Goal: Task Accomplishment & Management: Manage account settings

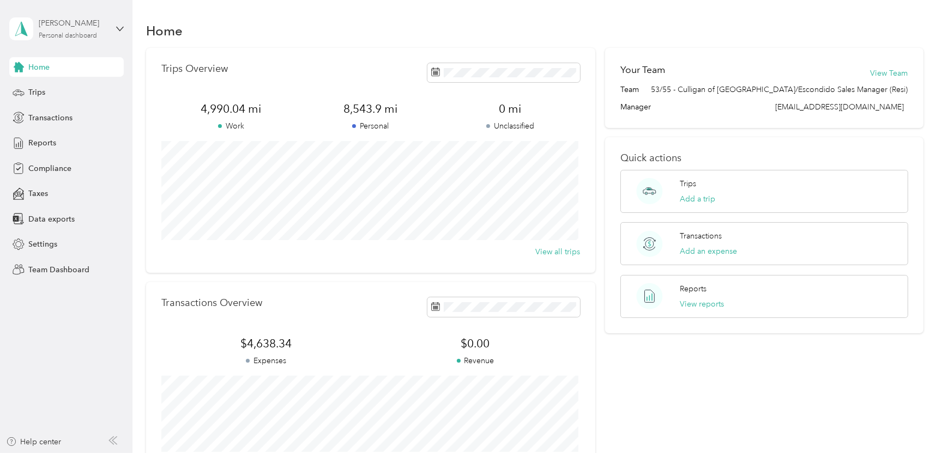
click at [67, 37] on div "Personal dashboard" at bounding box center [68, 36] width 58 height 7
click at [51, 90] on div "Team dashboard" at bounding box center [48, 89] width 58 height 11
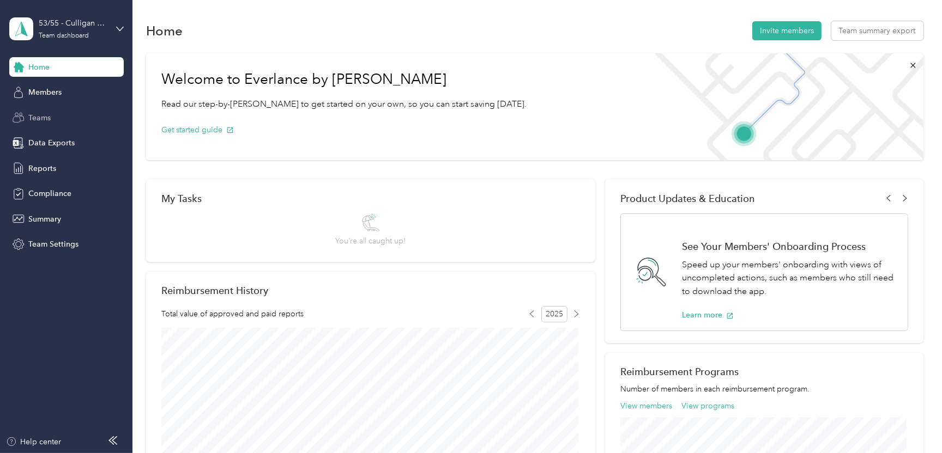
click at [47, 117] on span "Teams" at bounding box center [39, 117] width 22 height 11
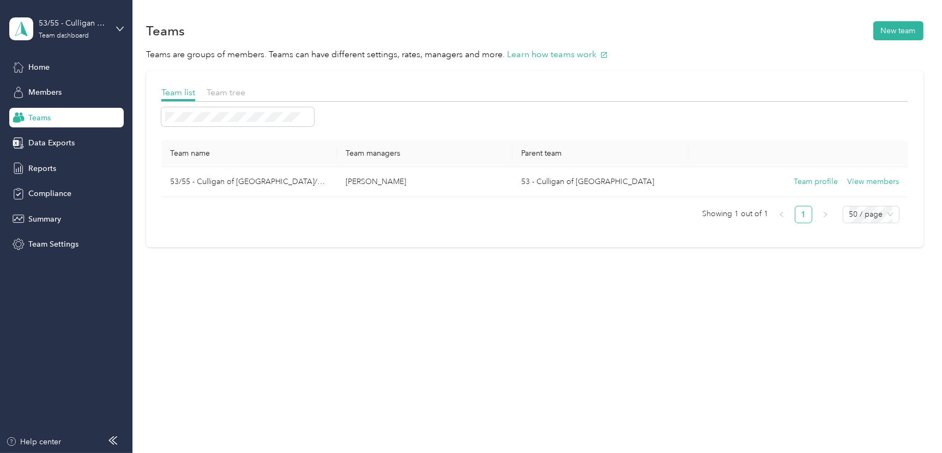
click at [41, 116] on span "Teams" at bounding box center [39, 117] width 22 height 11
click at [47, 92] on span "Members" at bounding box center [44, 92] width 33 height 11
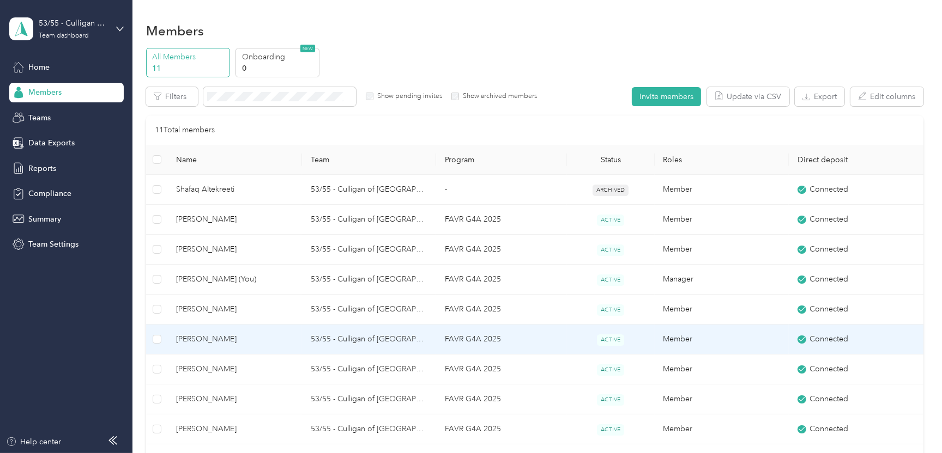
click at [208, 343] on span "[PERSON_NAME]" at bounding box center [234, 340] width 117 height 12
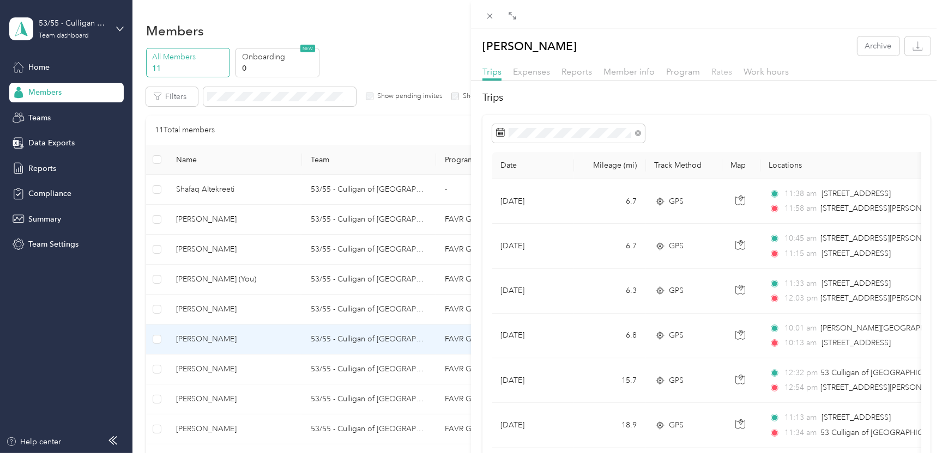
click at [723, 72] on span "Rates" at bounding box center [721, 71] width 21 height 10
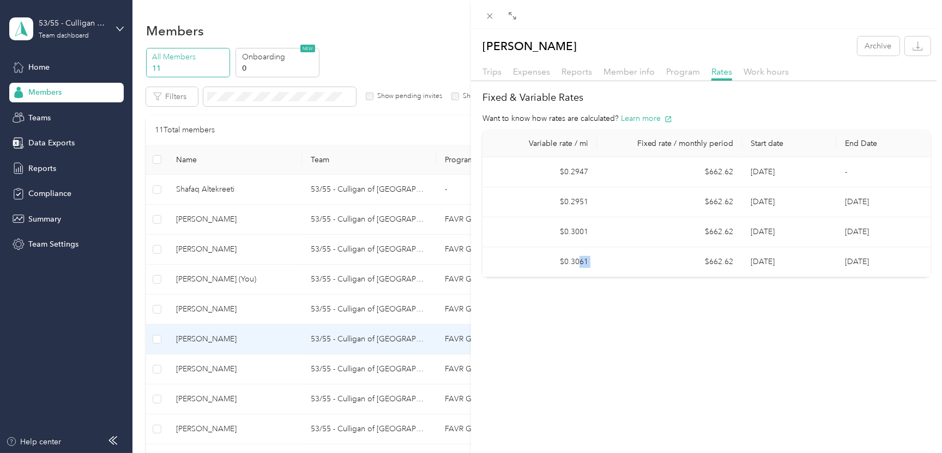
drag, startPoint x: 680, startPoint y: 276, endPoint x: 565, endPoint y: 268, distance: 115.3
click at [565, 268] on tr "$0.3061 $662.62 [DATE] [DATE]" at bounding box center [706, 262] width 448 height 30
click at [674, 72] on span "Program" at bounding box center [683, 71] width 34 height 10
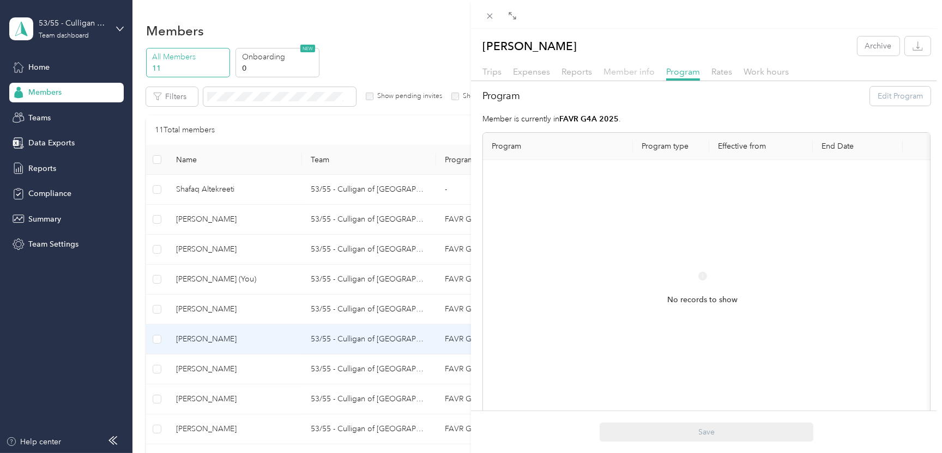
click at [623, 74] on span "Member info" at bounding box center [628, 71] width 51 height 10
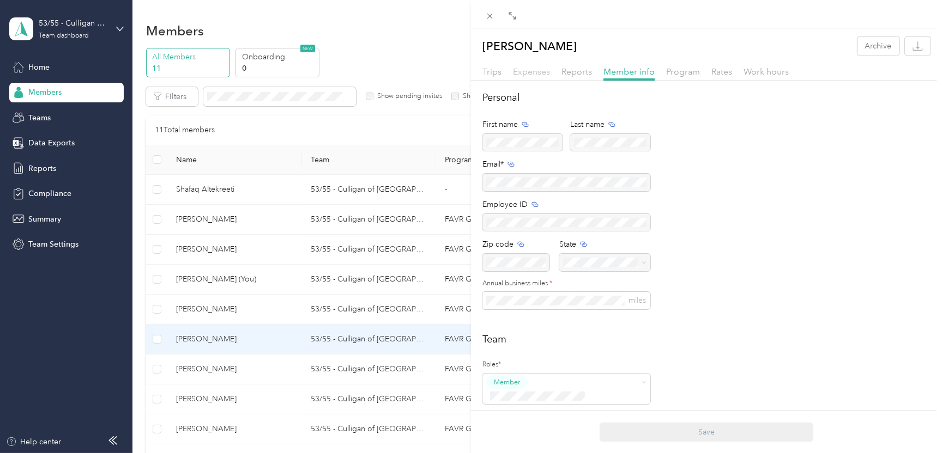
click at [542, 74] on span "Expenses" at bounding box center [531, 71] width 37 height 10
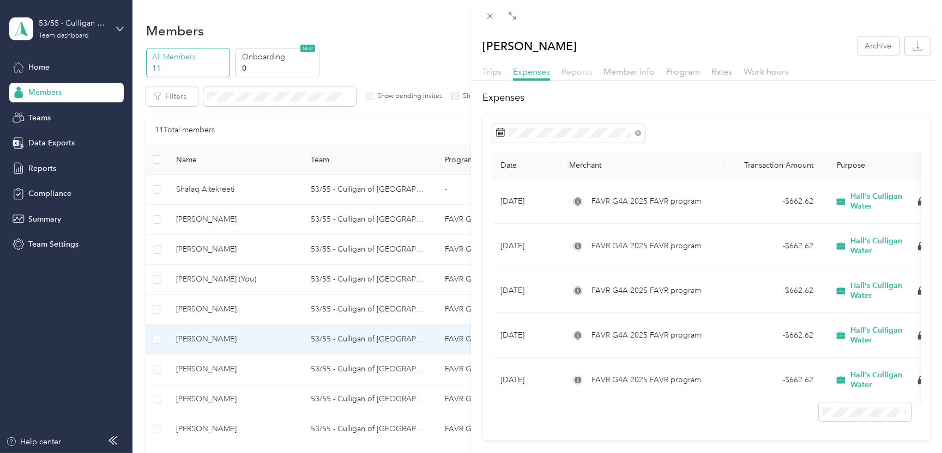
click at [573, 74] on span "Reports" at bounding box center [576, 71] width 31 height 10
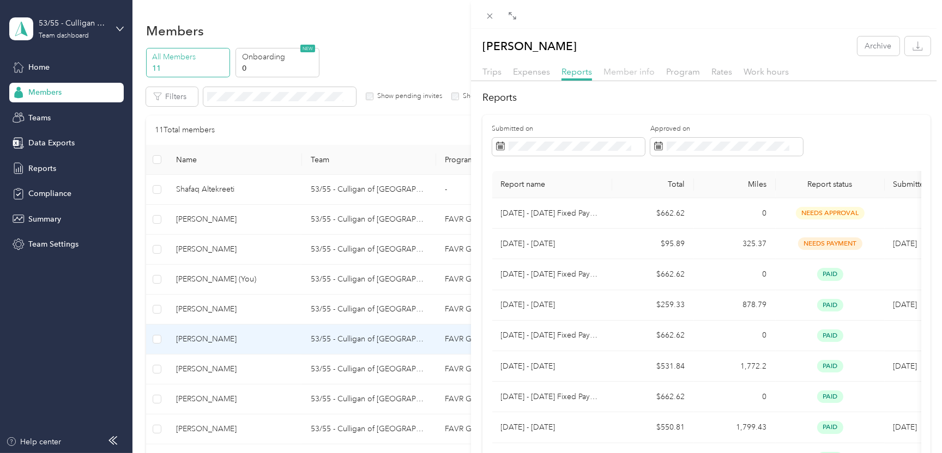
click at [631, 75] on span "Member info" at bounding box center [628, 71] width 51 height 10
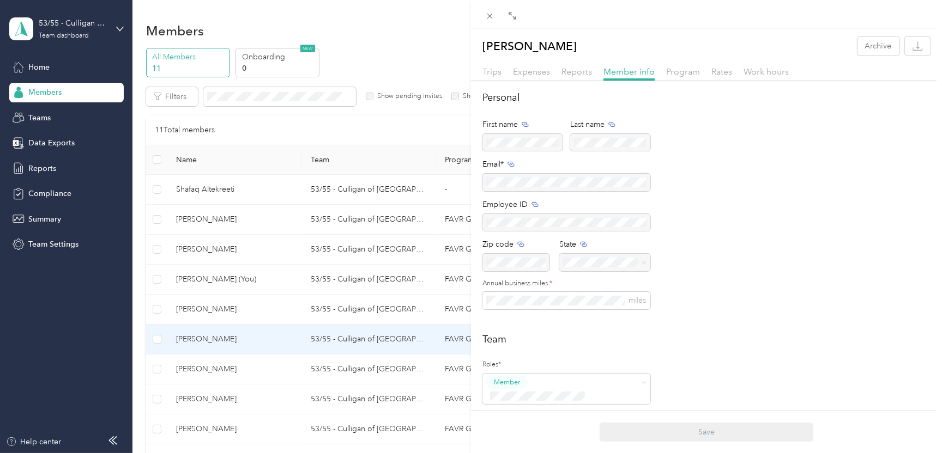
click at [688, 80] on div "Trips Expenses Reports Member info Program Rates Work hours" at bounding box center [706, 73] width 471 height 16
click at [687, 77] on div "Program" at bounding box center [683, 72] width 34 height 14
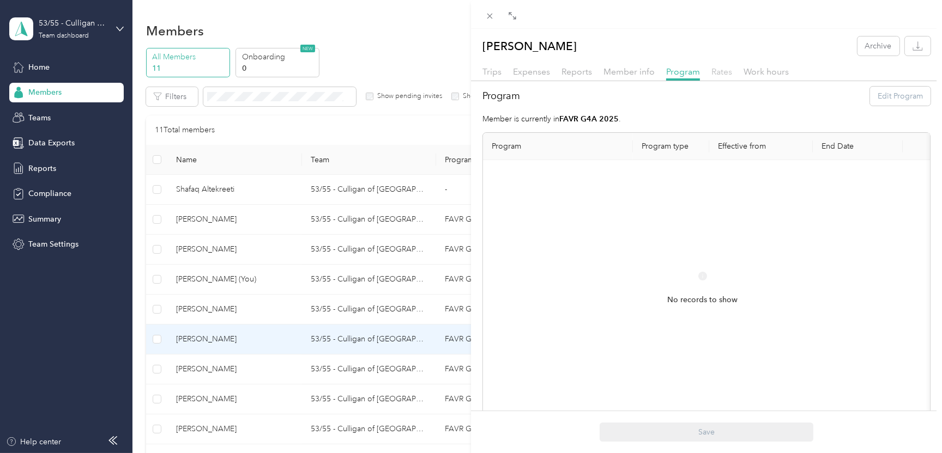
click at [722, 73] on span "Rates" at bounding box center [721, 71] width 21 height 10
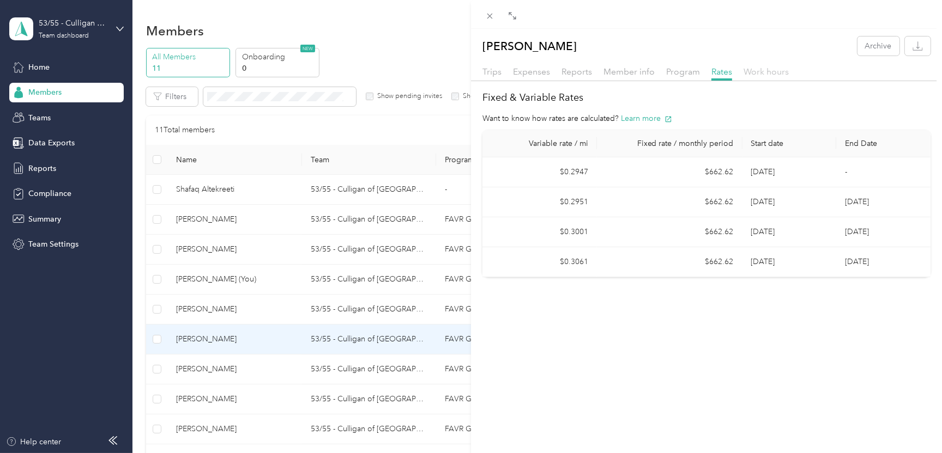
click at [774, 72] on span "Work hours" at bounding box center [765, 71] width 45 height 10
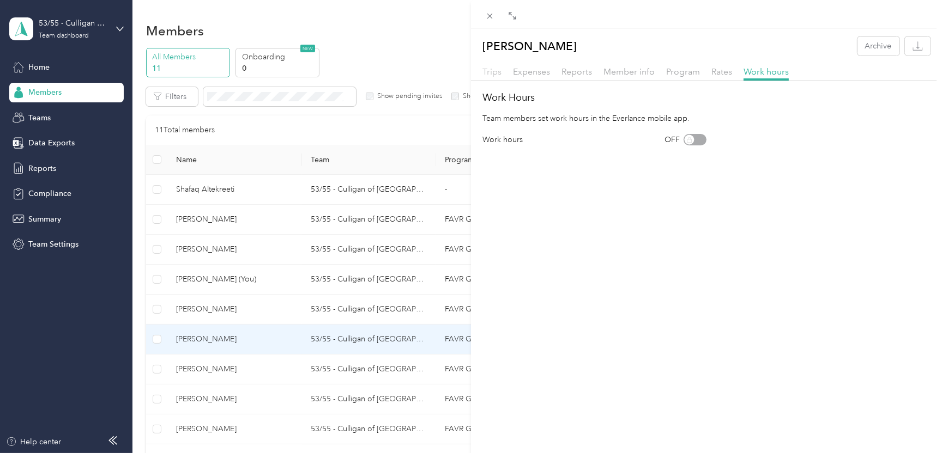
click at [495, 75] on span "Trips" at bounding box center [491, 71] width 19 height 10
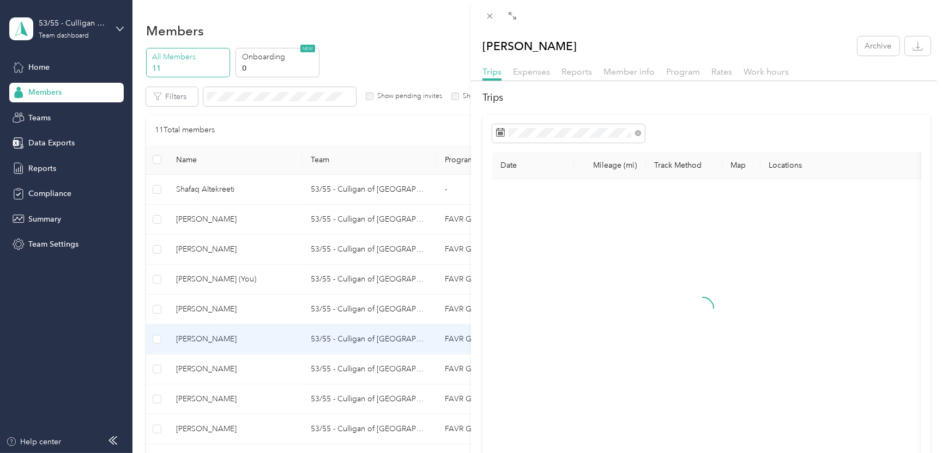
click at [63, 32] on div "[PERSON_NAME] Archive Trips Expenses Reports Member info Program Rates Work hou…" at bounding box center [471, 226] width 942 height 453
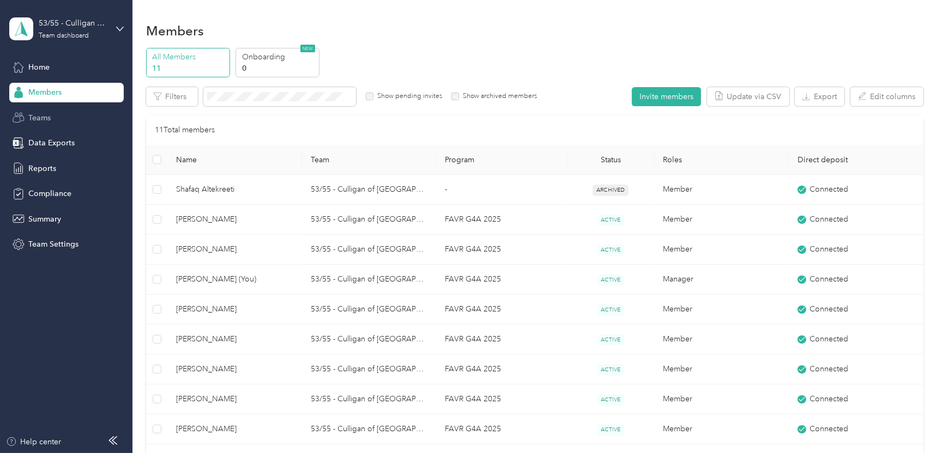
click at [45, 122] on span "Teams" at bounding box center [39, 117] width 22 height 11
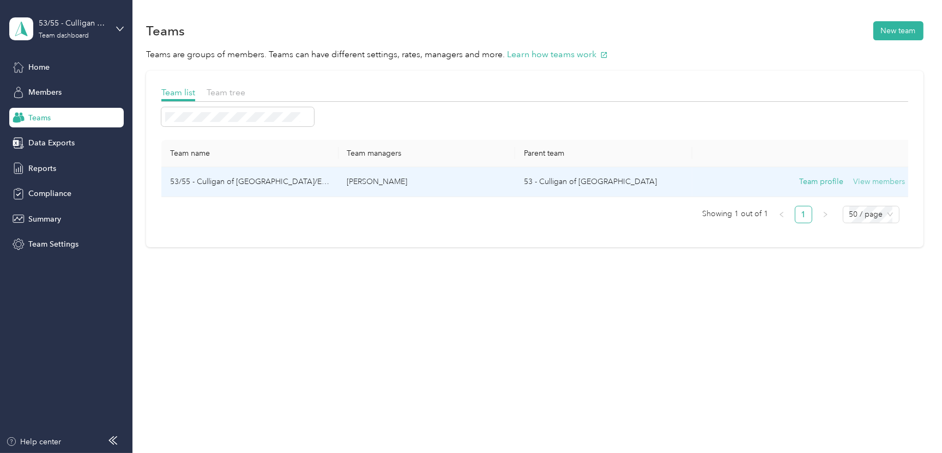
click at [873, 180] on button "View members" at bounding box center [879, 182] width 52 height 12
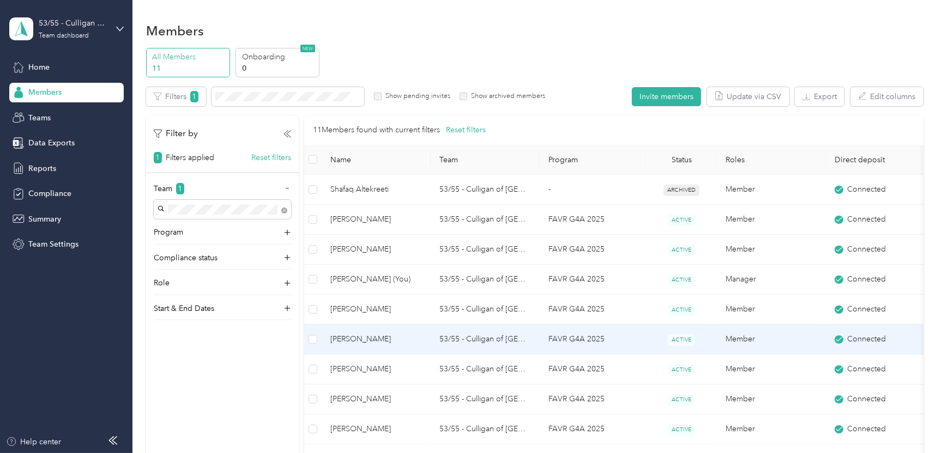
click at [347, 341] on span "[PERSON_NAME]" at bounding box center [376, 340] width 92 height 12
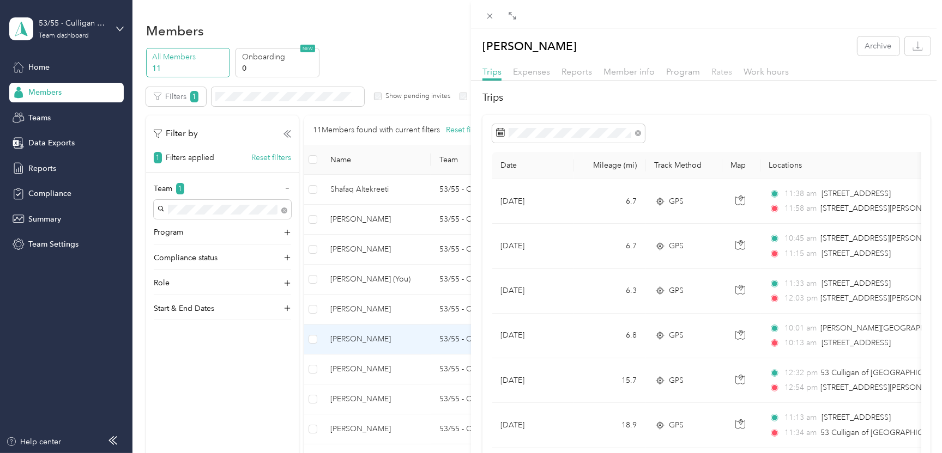
click at [721, 70] on span "Rates" at bounding box center [721, 71] width 21 height 10
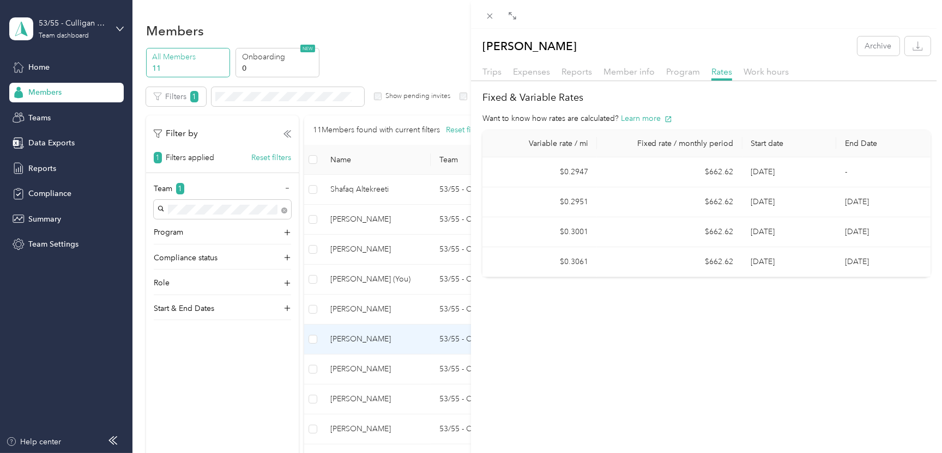
click at [43, 65] on div "[PERSON_NAME] Archive Trips Expenses Reports Member info Program Rates Work hou…" at bounding box center [471, 226] width 942 height 453
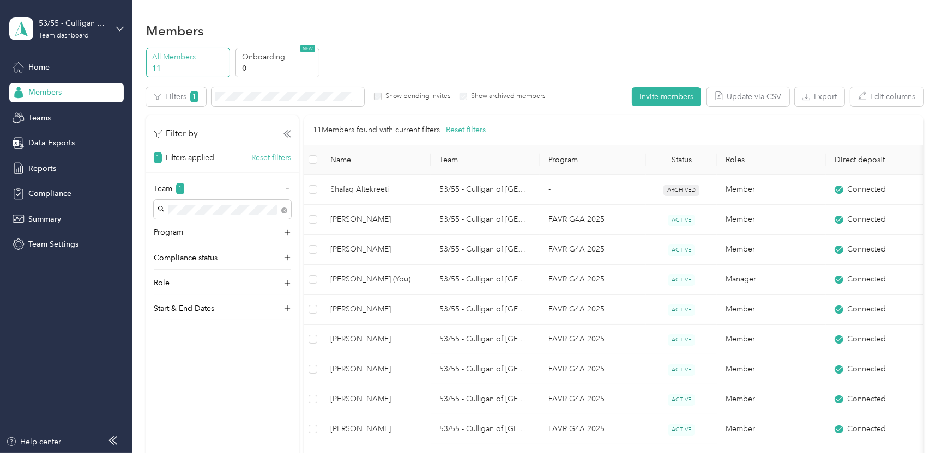
click at [43, 65] on span "Home" at bounding box center [38, 67] width 21 height 11
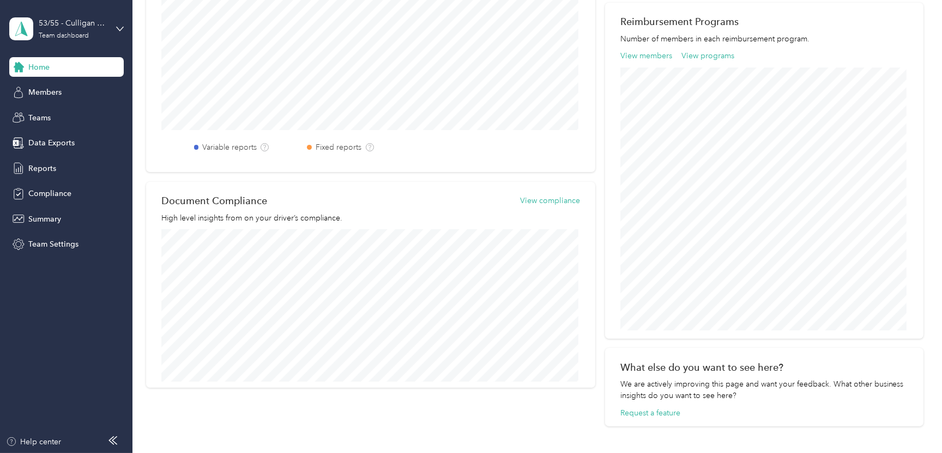
scroll to position [272, 0]
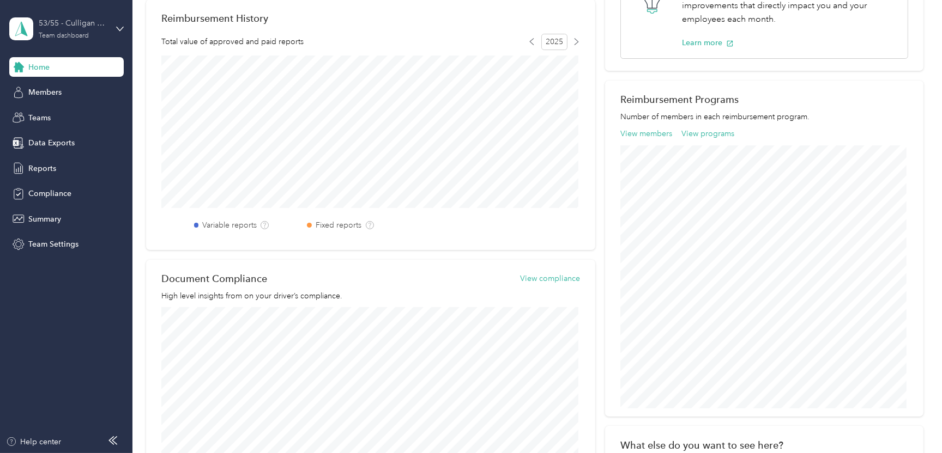
click at [80, 28] on div "53/55 - Culligan of [GEOGRAPHIC_DATA]/Escondido Sales Manager (Resi)" at bounding box center [73, 22] width 68 height 11
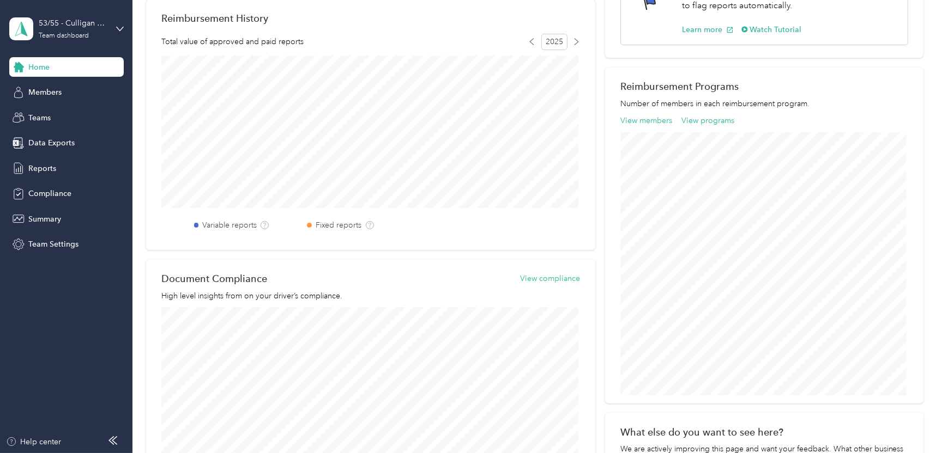
click at [54, 122] on div "Team dashboard Personal dashboard Log out" at bounding box center [124, 114] width 214 height 69
click at [83, 28] on div "53/55 - Culligan of [GEOGRAPHIC_DATA]/Escondido Sales Manager (Resi)" at bounding box center [73, 22] width 68 height 11
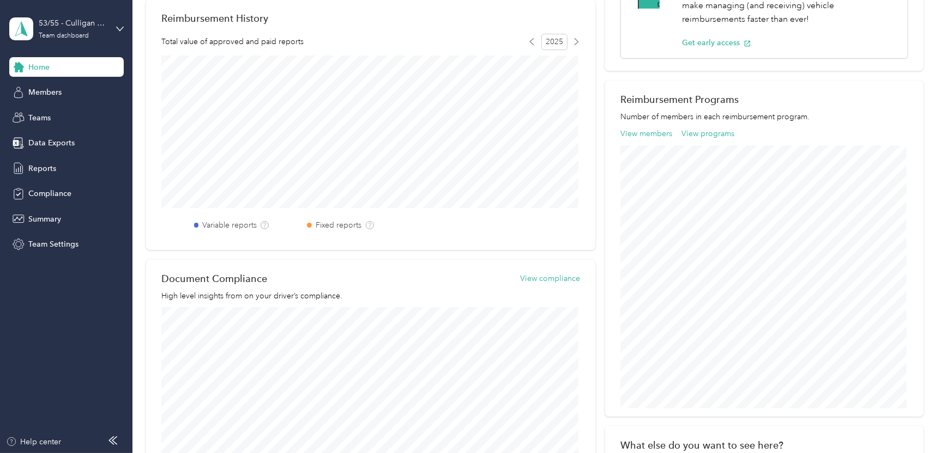
click at [62, 116] on div "Personal dashboard" at bounding box center [124, 114] width 214 height 19
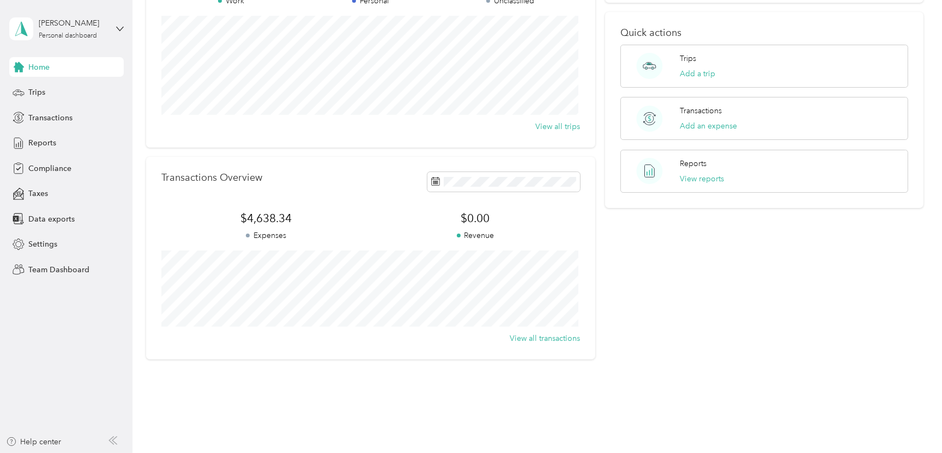
scroll to position [144, 0]
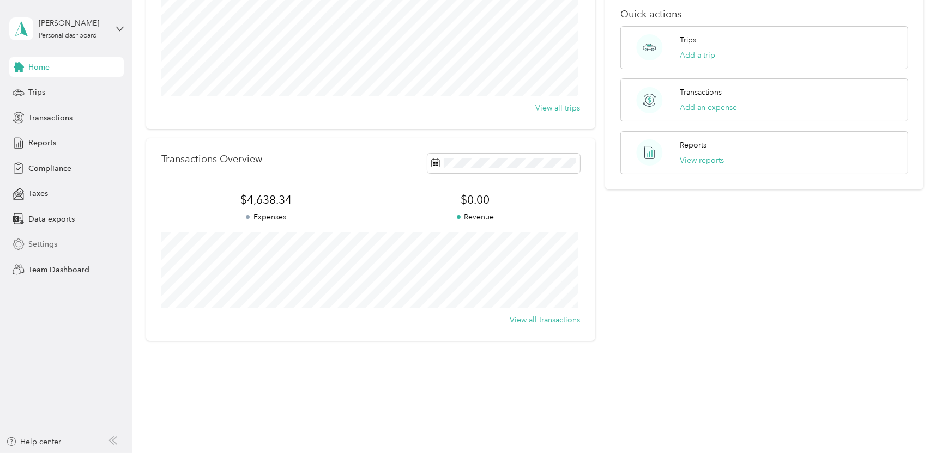
click at [44, 243] on span "Settings" at bounding box center [42, 244] width 29 height 11
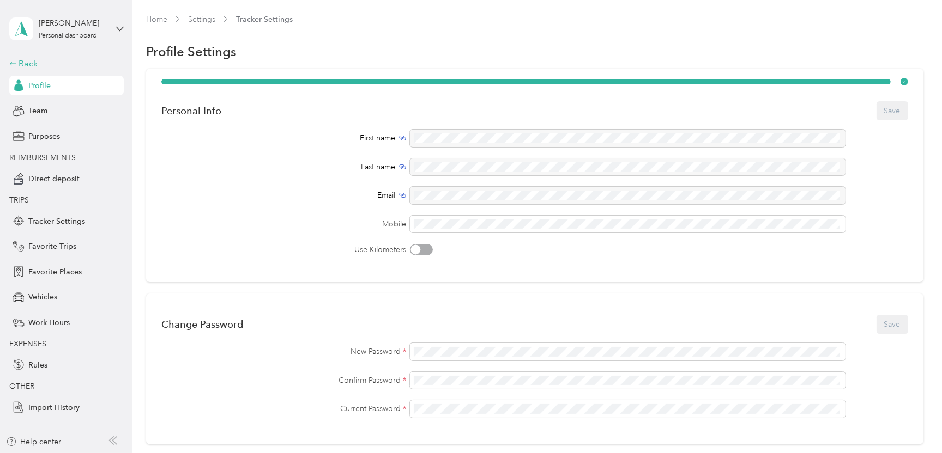
click at [15, 60] on icon at bounding box center [13, 64] width 8 height 8
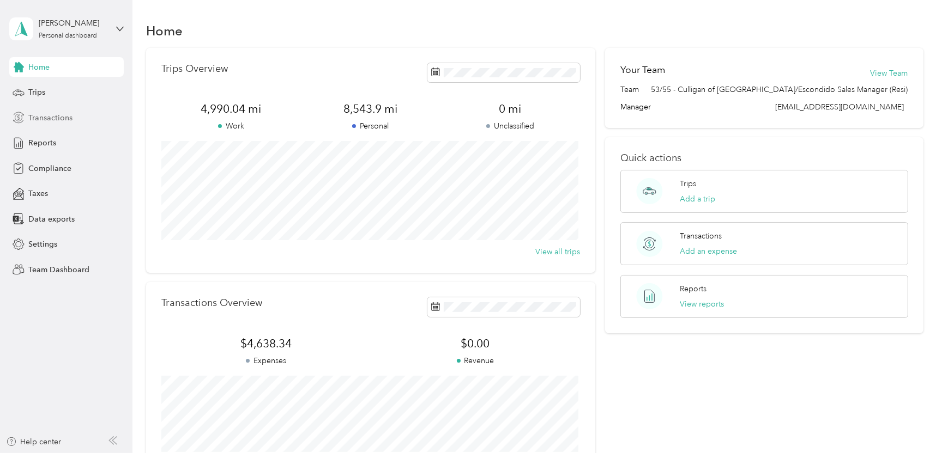
click at [52, 118] on span "Transactions" at bounding box center [50, 117] width 44 height 11
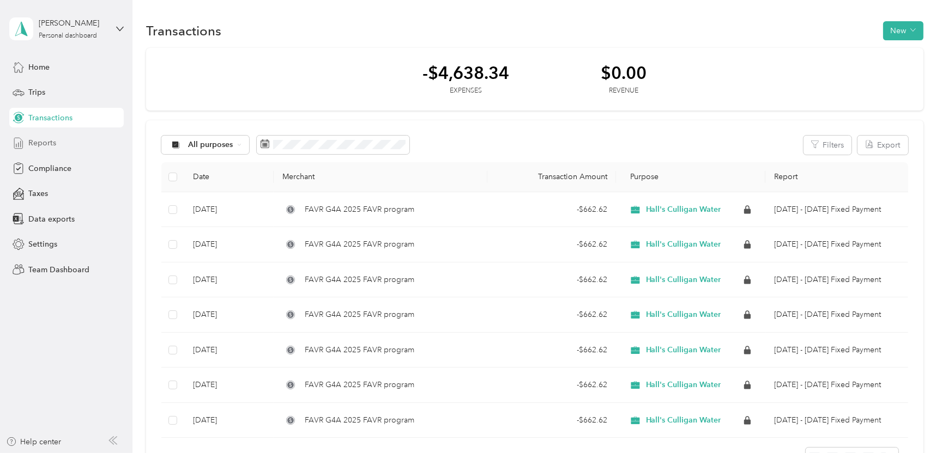
click at [50, 147] on span "Reports" at bounding box center [42, 142] width 28 height 11
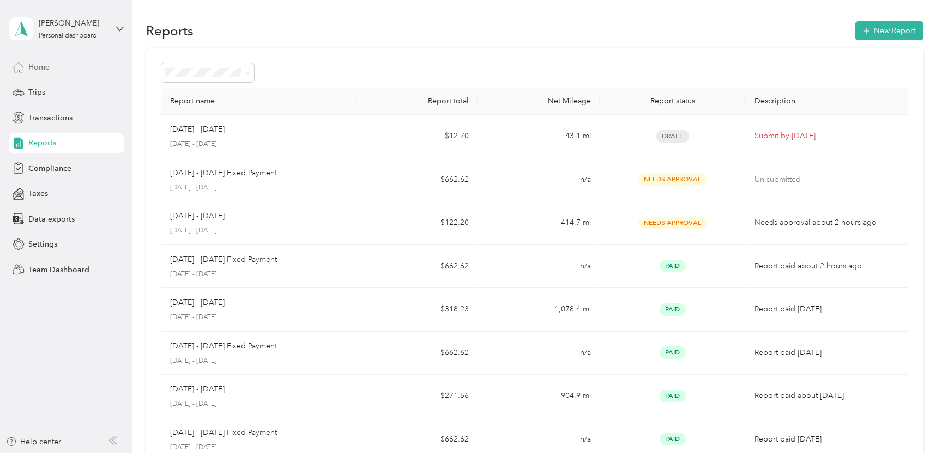
click at [37, 68] on span "Home" at bounding box center [38, 67] width 21 height 11
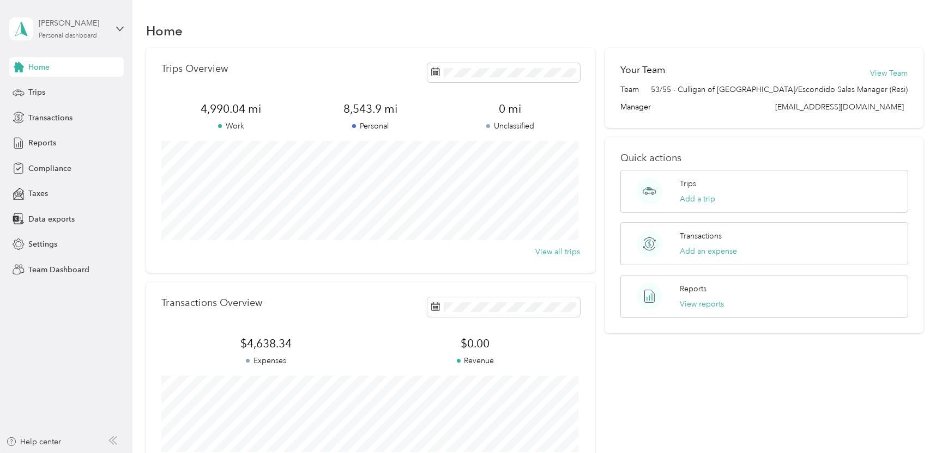
click at [74, 36] on div "Personal dashboard" at bounding box center [68, 36] width 58 height 7
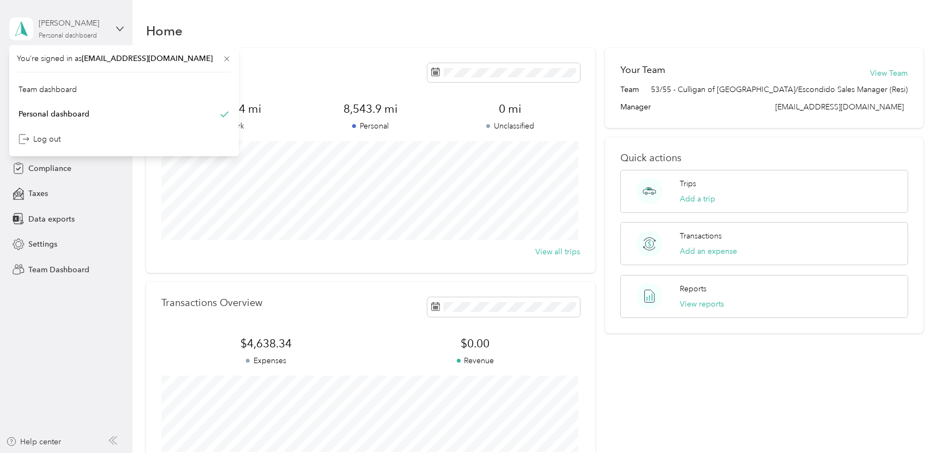
click at [81, 24] on div "[PERSON_NAME]" at bounding box center [73, 22] width 68 height 11
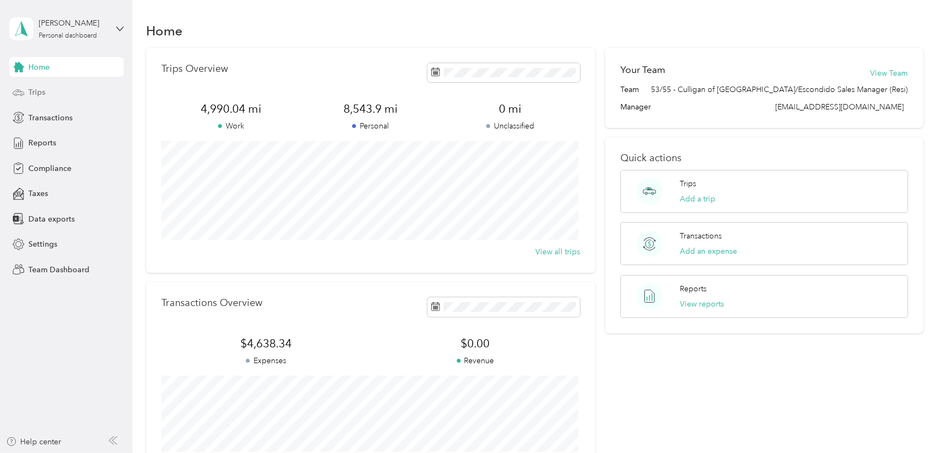
click at [36, 90] on span "Trips" at bounding box center [36, 92] width 17 height 11
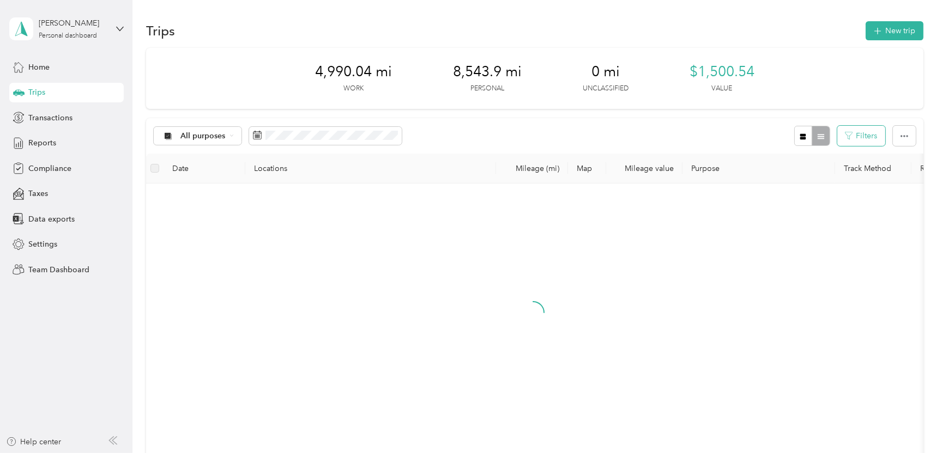
click at [864, 136] on button "Filters" at bounding box center [861, 136] width 48 height 20
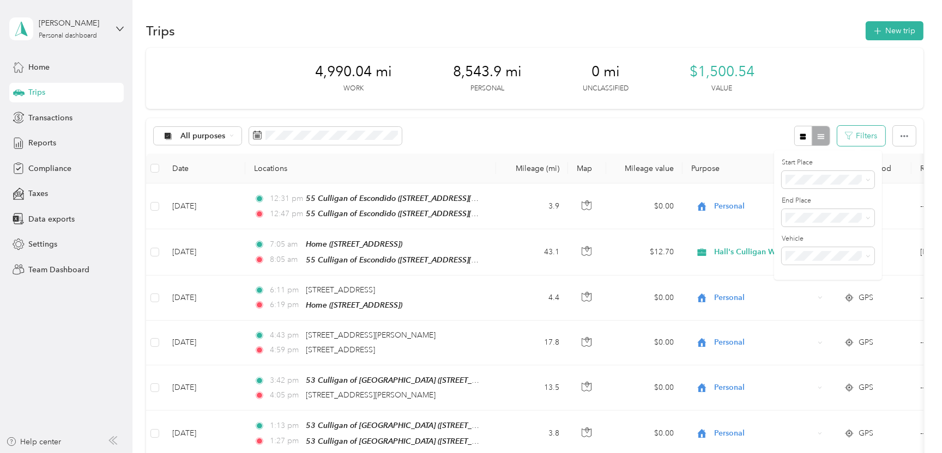
click at [864, 136] on button "Filters" at bounding box center [861, 136] width 48 height 20
click at [900, 139] on icon "button" at bounding box center [904, 136] width 8 height 8
click at [518, 131] on div "All purposes Filters" at bounding box center [534, 135] width 777 height 35
click at [44, 244] on span "Settings" at bounding box center [42, 244] width 29 height 11
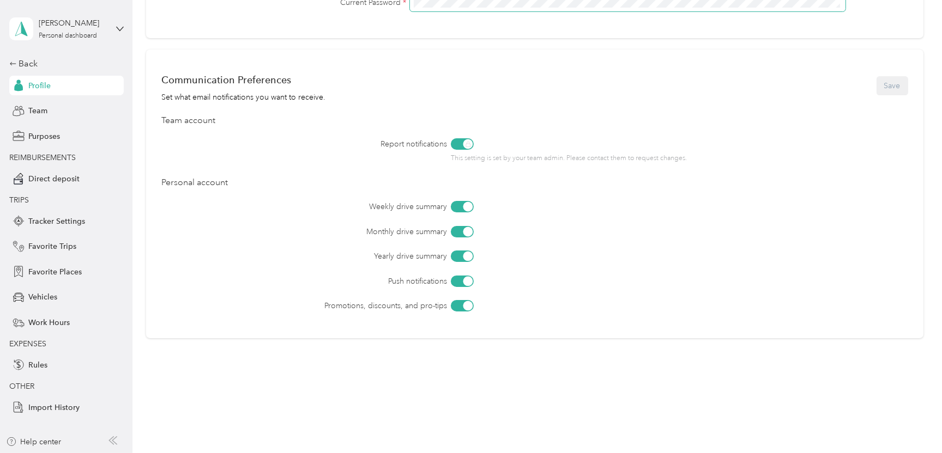
scroll to position [415, 0]
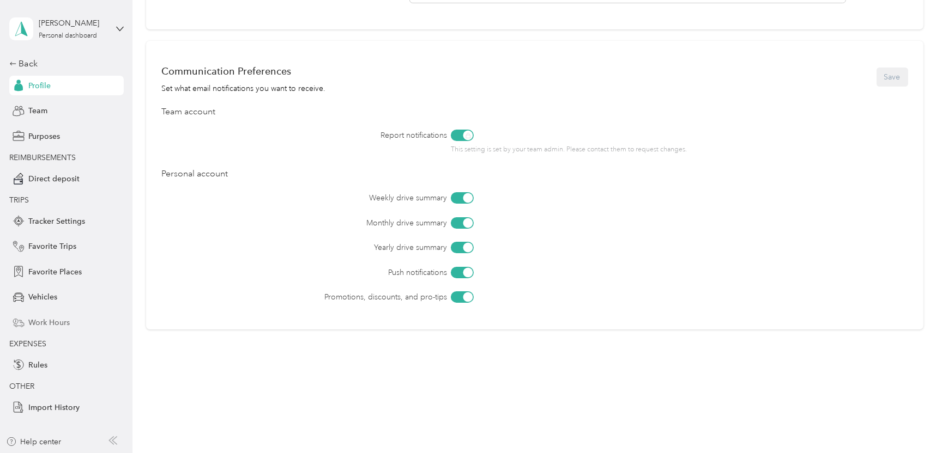
click at [53, 319] on span "Work Hours" at bounding box center [48, 322] width 41 height 11
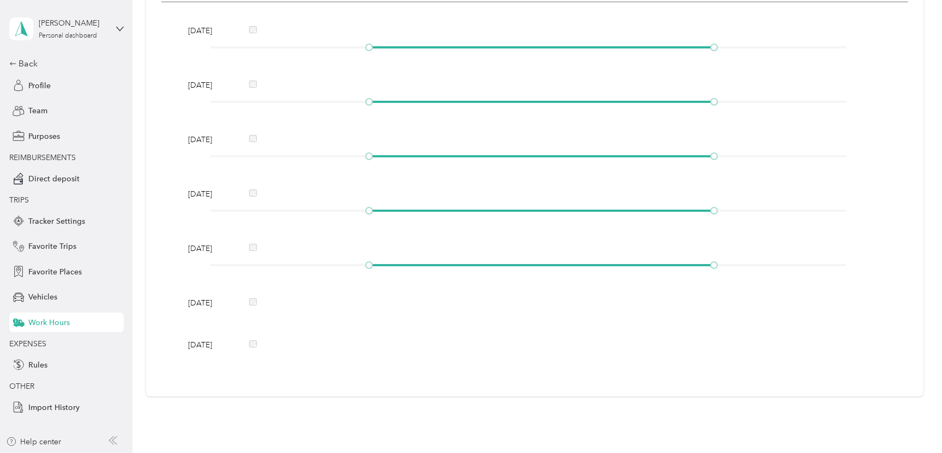
scroll to position [294, 0]
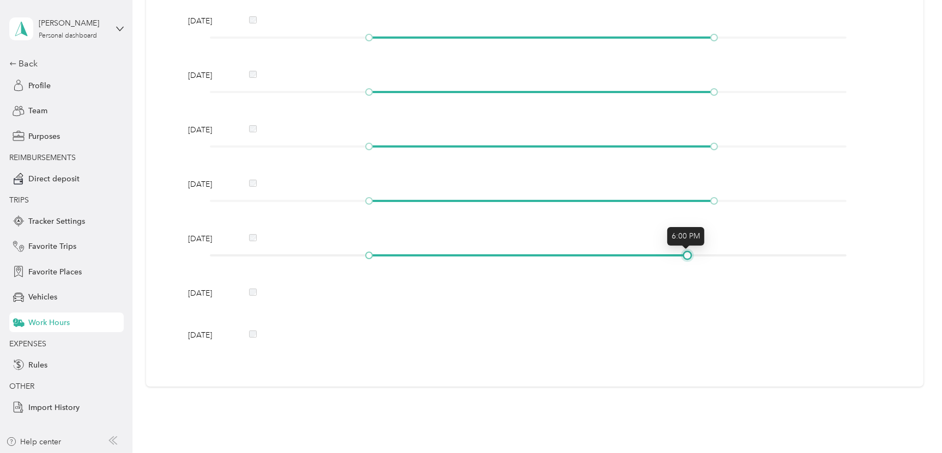
drag, startPoint x: 712, startPoint y: 253, endPoint x: 690, endPoint y: 254, distance: 21.8
click at [690, 254] on div at bounding box center [528, 255] width 637 height 7
drag, startPoint x: 707, startPoint y: 197, endPoint x: 686, endPoint y: 201, distance: 22.1
click at [686, 201] on div at bounding box center [687, 200] width 5 height 5
drag, startPoint x: 712, startPoint y: 144, endPoint x: 690, endPoint y: 148, distance: 22.0
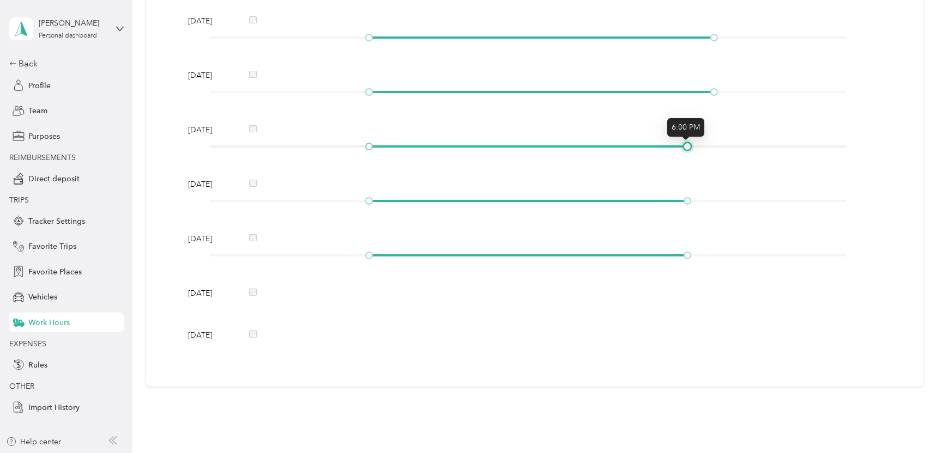
click at [690, 148] on div at bounding box center [528, 146] width 637 height 7
drag, startPoint x: 712, startPoint y: 91, endPoint x: 691, endPoint y: 95, distance: 21.1
click at [691, 95] on div "[DATE]" at bounding box center [534, 86] width 701 height 32
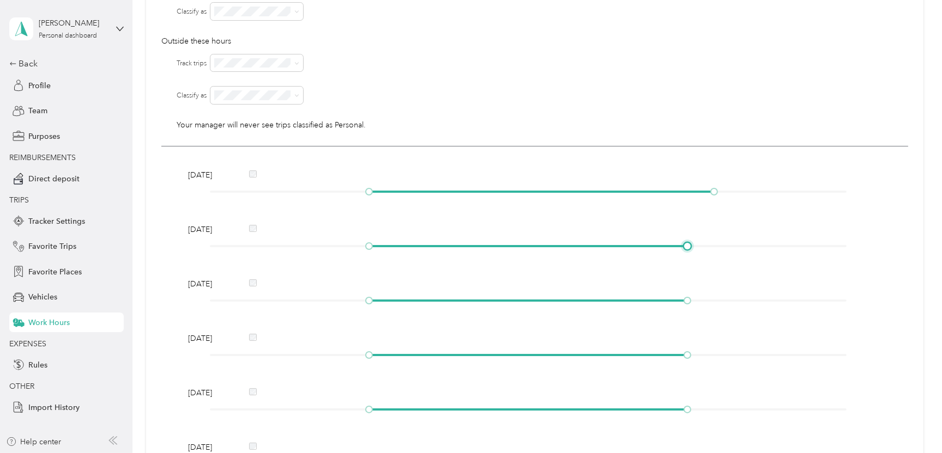
scroll to position [131, 0]
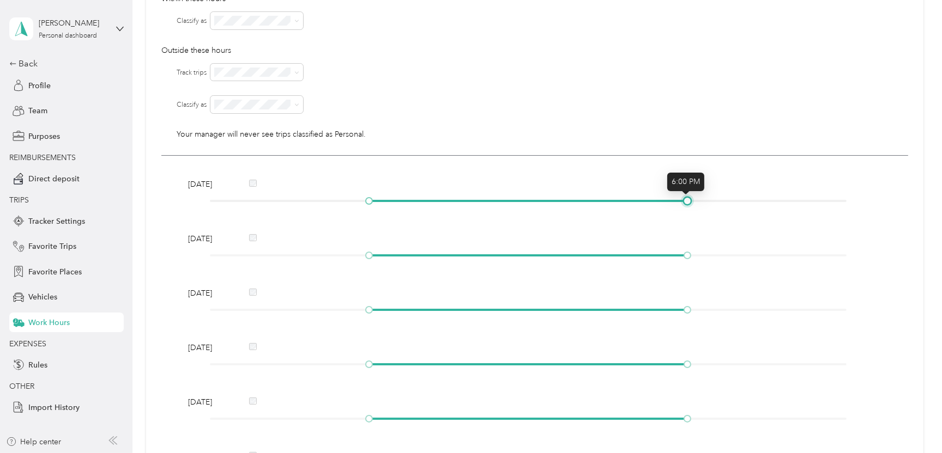
drag, startPoint x: 713, startPoint y: 199, endPoint x: 693, endPoint y: 199, distance: 20.2
click at [693, 199] on div at bounding box center [528, 201] width 637 height 7
drag, startPoint x: 685, startPoint y: 201, endPoint x: 693, endPoint y: 199, distance: 8.3
click at [693, 199] on div at bounding box center [528, 201] width 637 height 7
drag, startPoint x: 685, startPoint y: 256, endPoint x: 696, endPoint y: 255, distance: 12.0
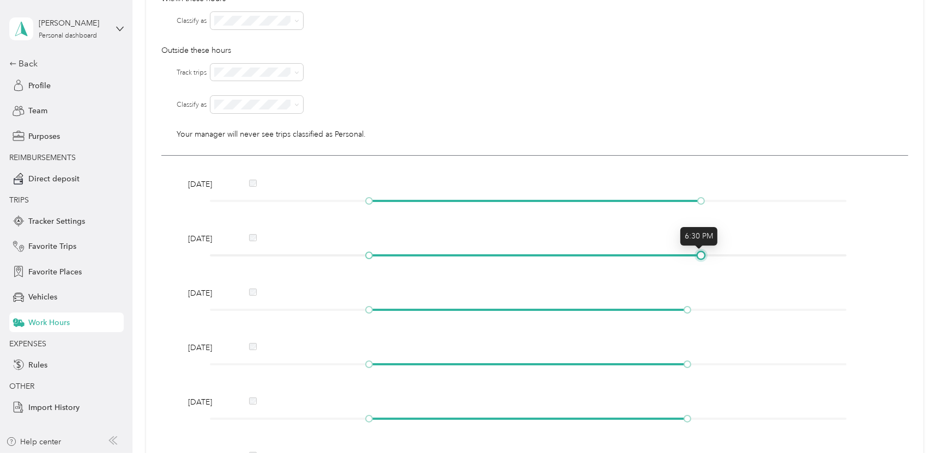
click at [698, 255] on div at bounding box center [700, 255] width 5 height 5
drag, startPoint x: 686, startPoint y: 308, endPoint x: 695, endPoint y: 304, distance: 10.2
click at [698, 307] on div at bounding box center [700, 309] width 5 height 5
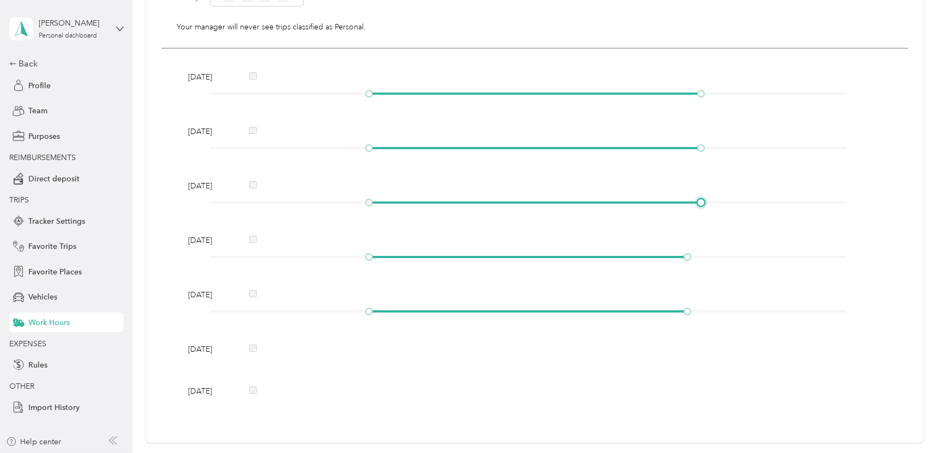
scroll to position [240, 0]
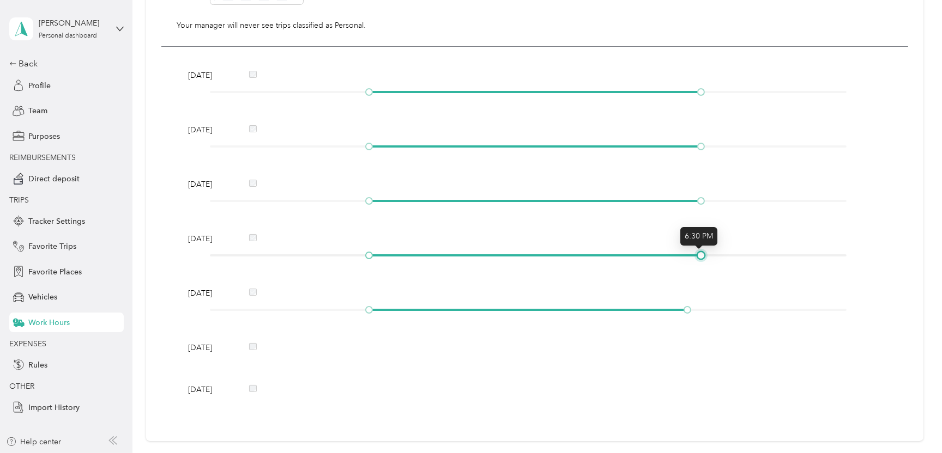
drag, startPoint x: 686, startPoint y: 256, endPoint x: 698, endPoint y: 256, distance: 12.0
click at [698, 256] on div at bounding box center [700, 255] width 5 height 5
drag, startPoint x: 685, startPoint y: 307, endPoint x: 697, endPoint y: 307, distance: 12.0
click at [698, 307] on div at bounding box center [700, 309] width 5 height 5
click at [614, 369] on div "[DATE] [DATE] [DATE] [DATE] [DATE] [DATE] [DATE]" at bounding box center [534, 236] width 747 height 379
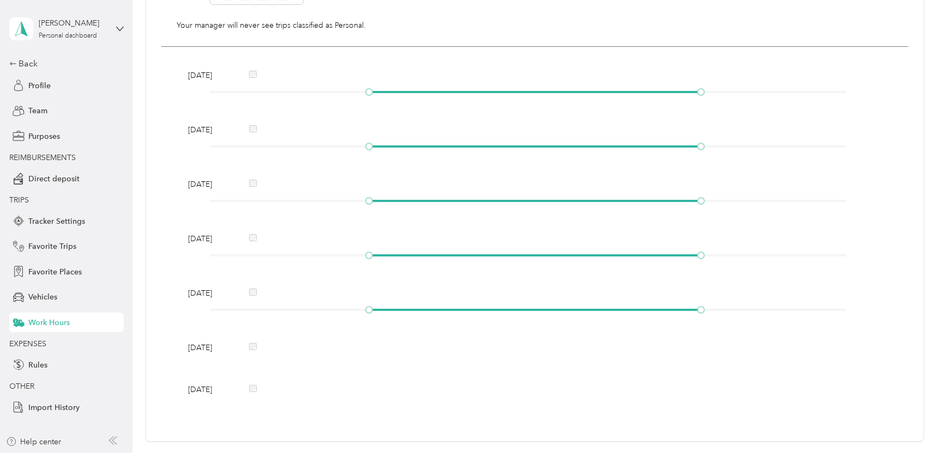
scroll to position [22, 0]
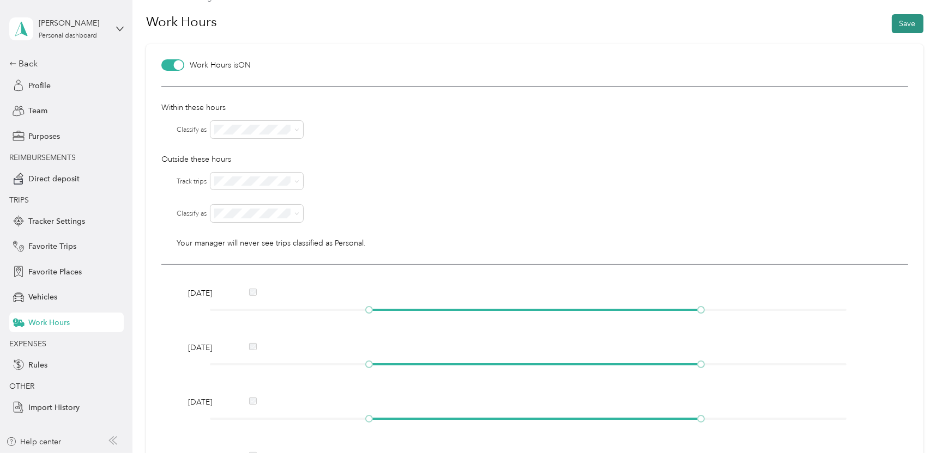
click at [901, 24] on button "Save" at bounding box center [908, 23] width 32 height 19
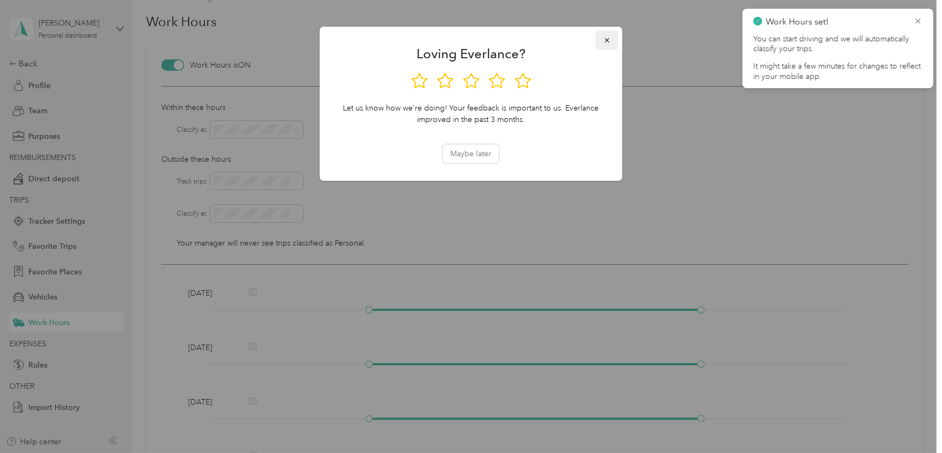
click at [604, 39] on icon "button" at bounding box center [607, 41] width 8 height 8
